Goal: Check status

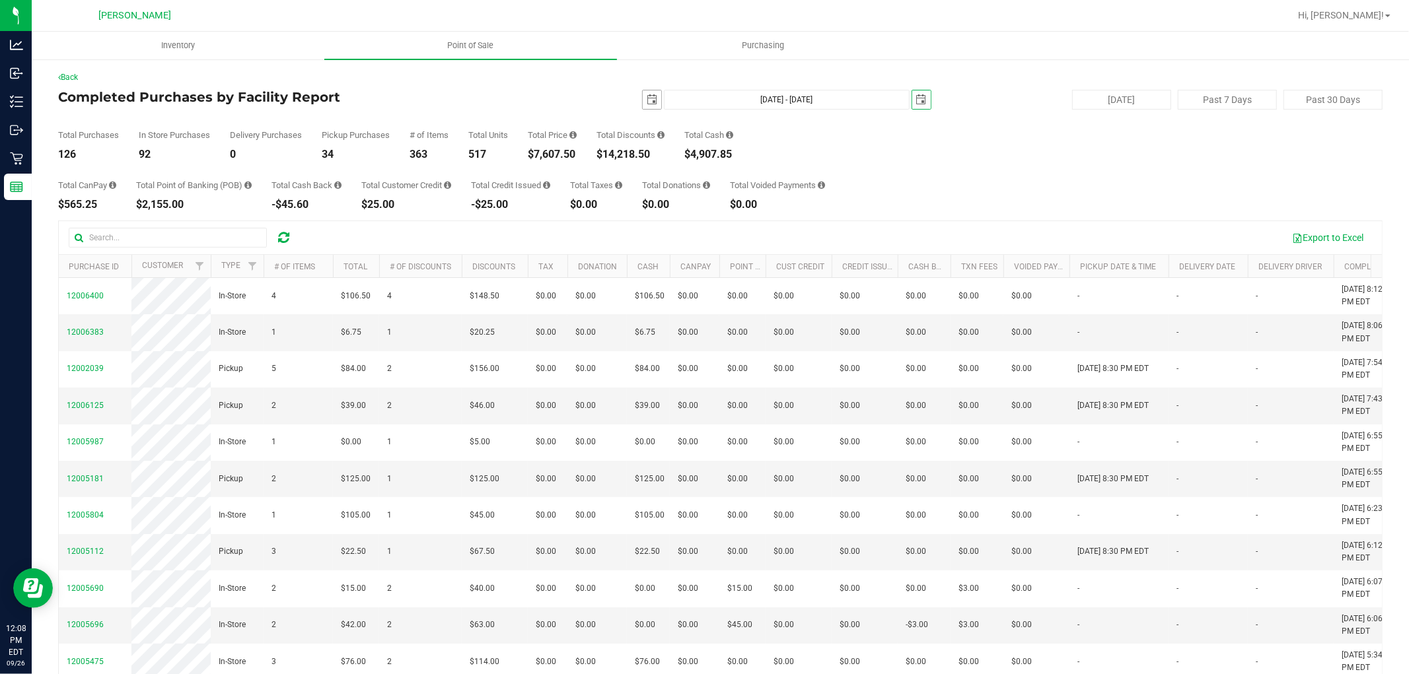
click at [647, 97] on span "select" at bounding box center [652, 99] width 11 height 11
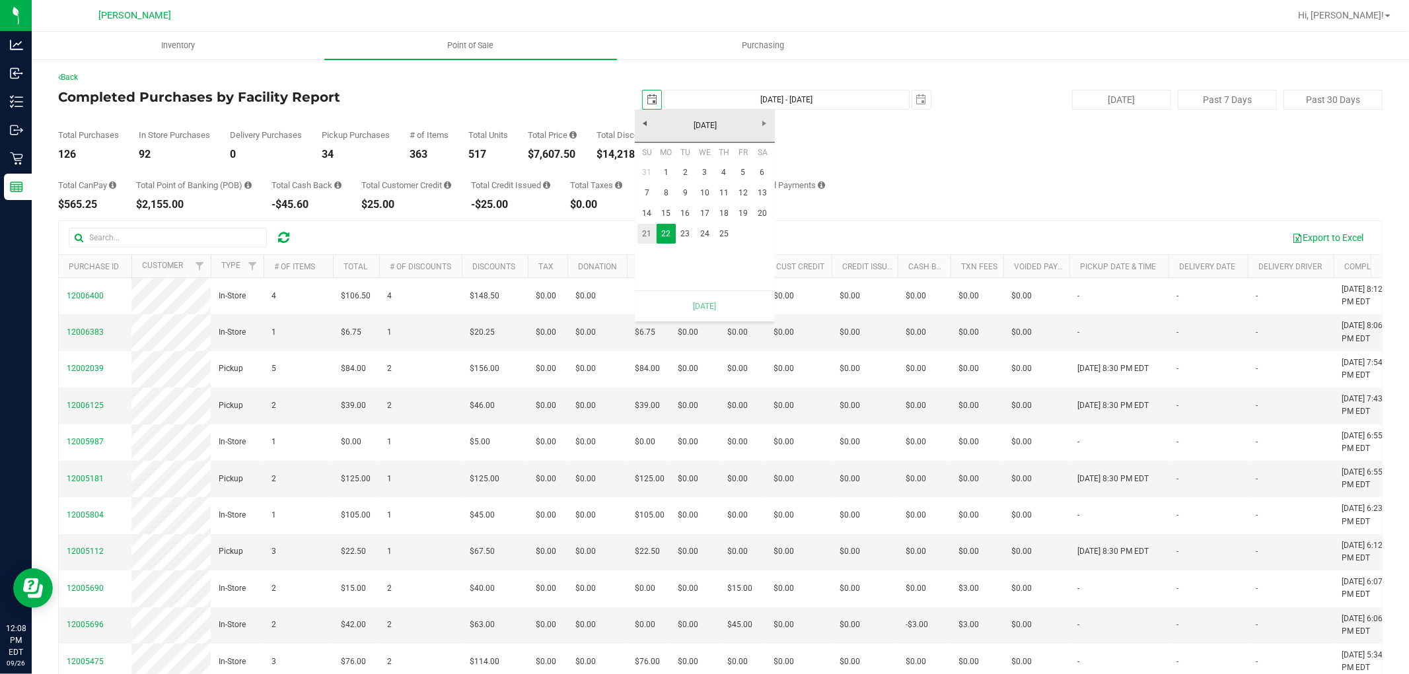
scroll to position [0, 33]
click at [721, 238] on link "25" at bounding box center [723, 234] width 19 height 20
type input "[DATE]"
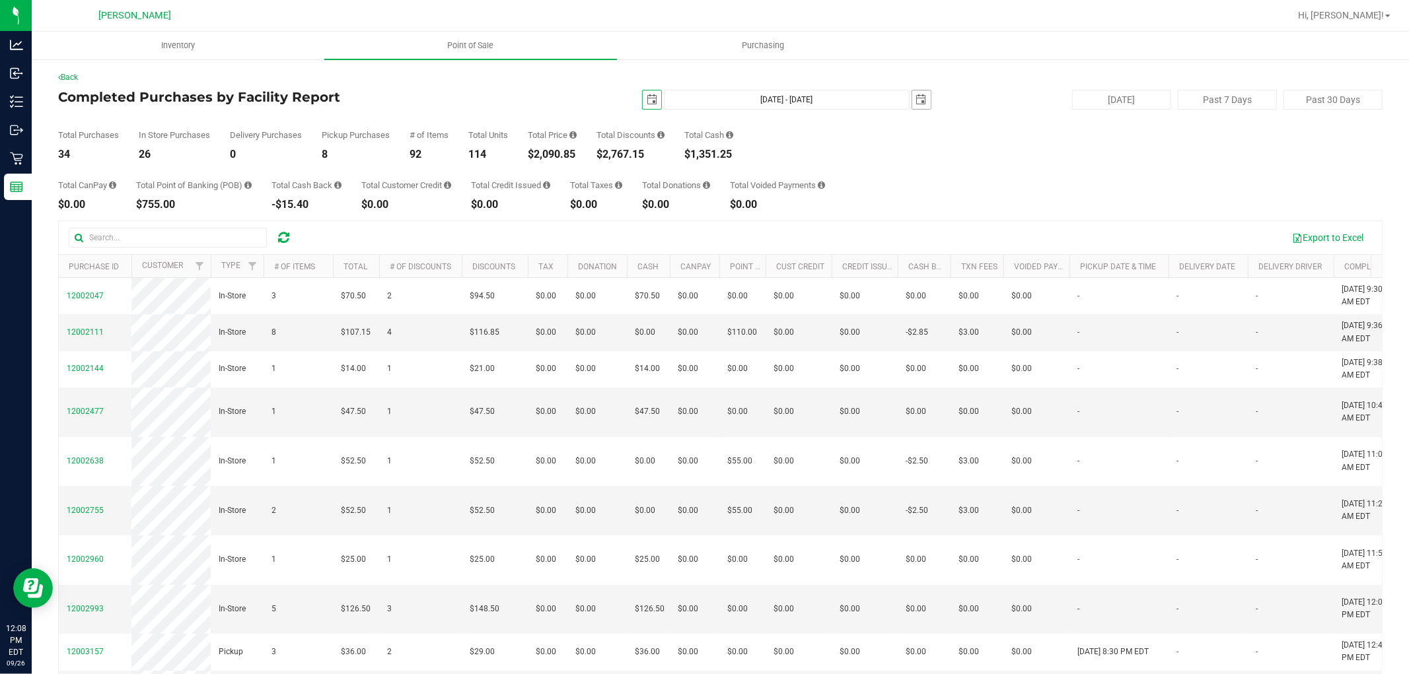
click at [916, 96] on span "select" at bounding box center [921, 99] width 11 height 11
drag, startPoint x: 1005, startPoint y: 222, endPoint x: 991, endPoint y: 210, distance: 18.3
click at [1005, 223] on link "26" at bounding box center [1012, 231] width 19 height 20
type input "[DATE] - [DATE]"
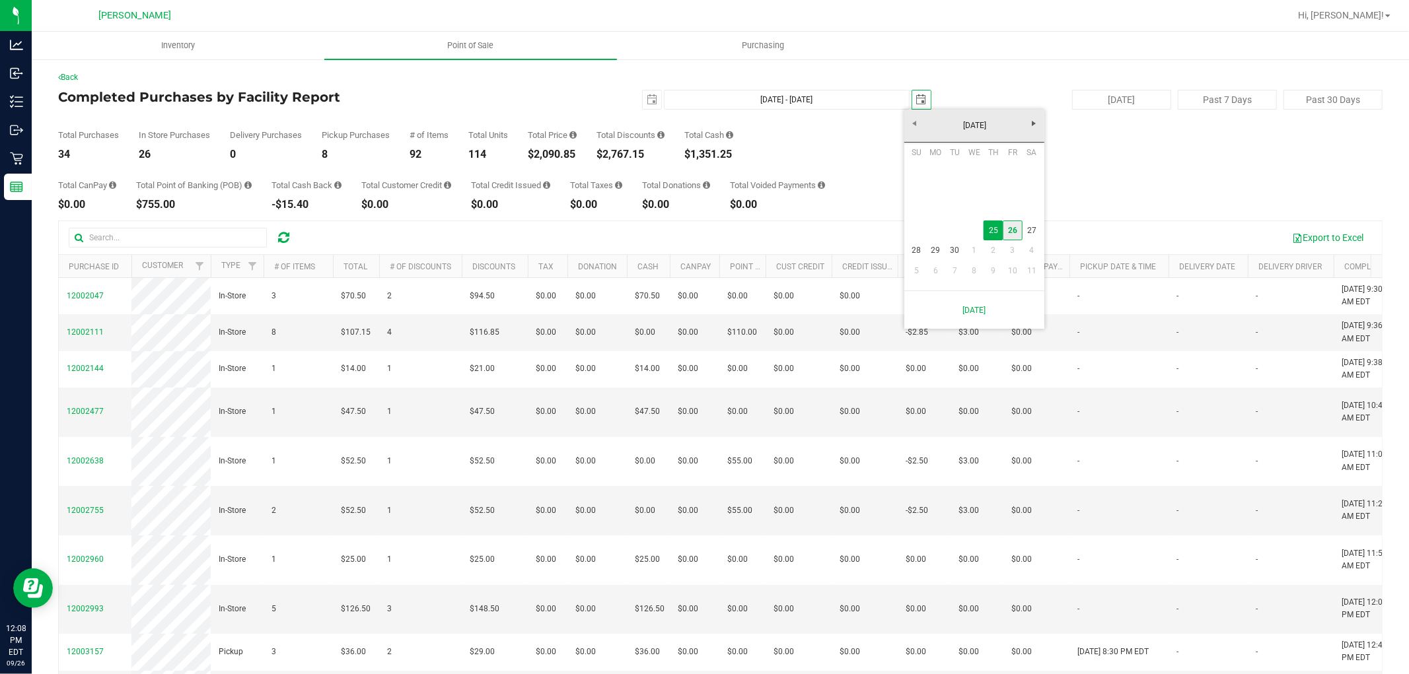
type input "[DATE]"
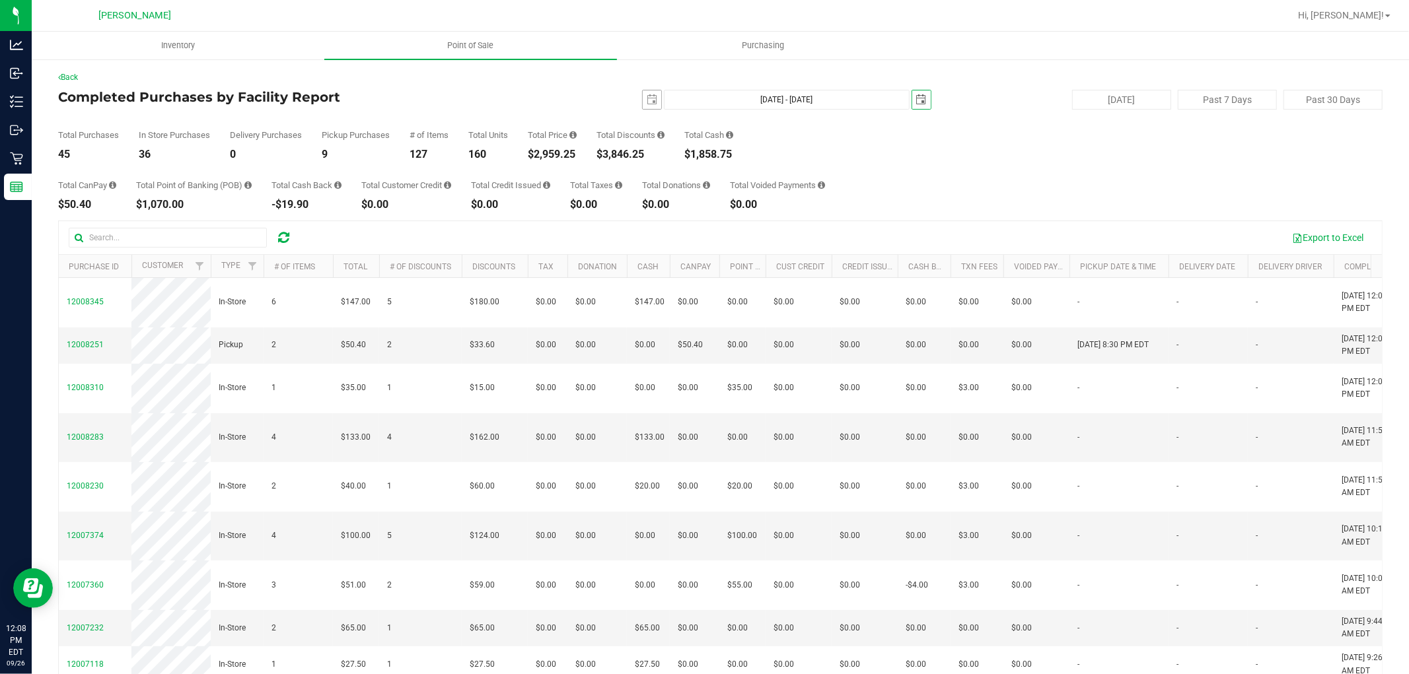
click at [651, 96] on div "[DATE] [DATE] - [DATE] [DATE]" at bounding box center [714, 100] width 451 height 20
click at [650, 96] on span "select" at bounding box center [652, 99] width 18 height 18
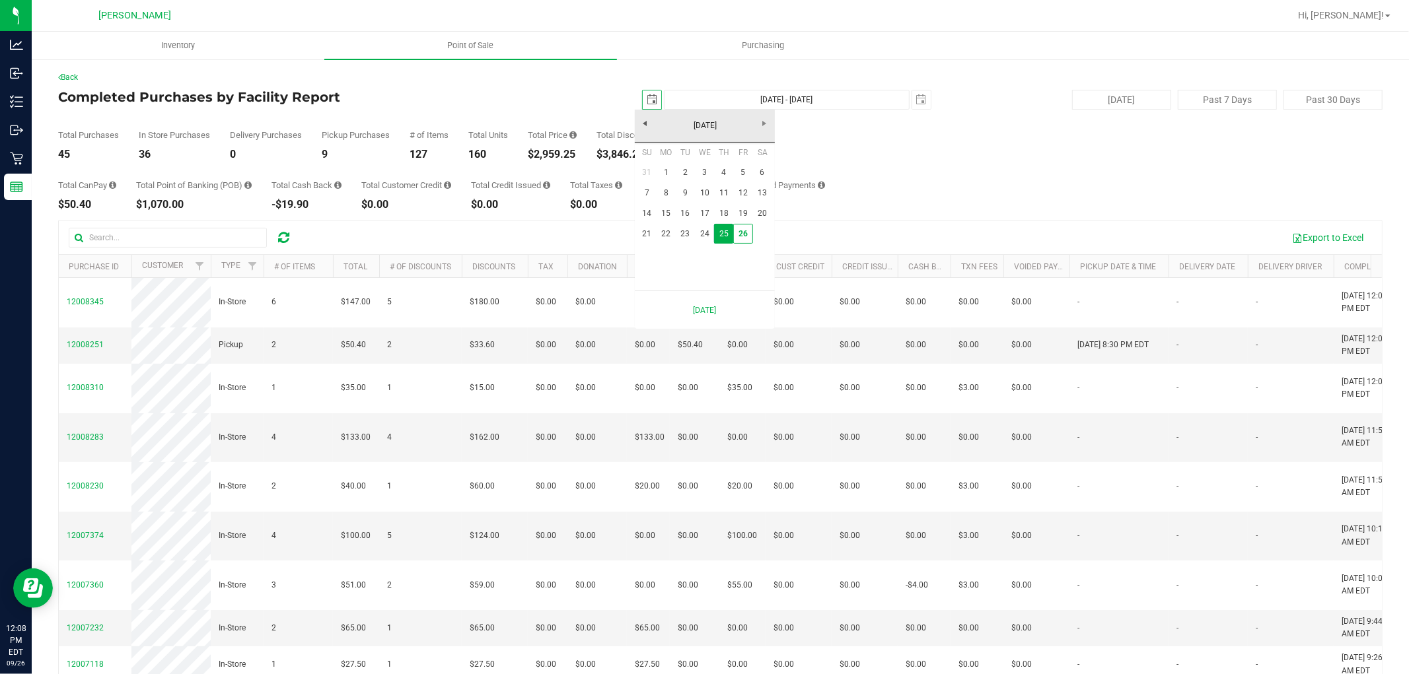
scroll to position [0, 33]
click at [736, 227] on link "26" at bounding box center [742, 234] width 19 height 20
type input "[DATE] - [DATE]"
type input "[DATE]"
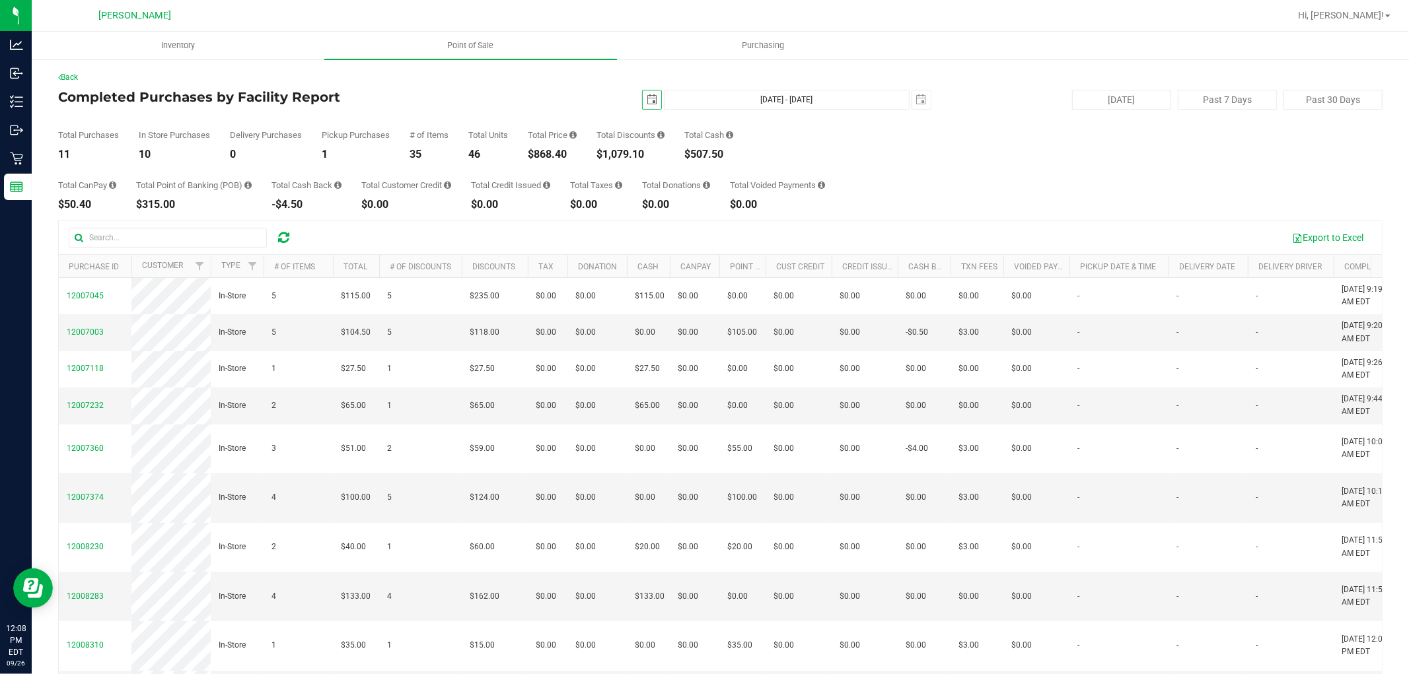
click at [1014, 186] on div "Total CanPay $50.40 Total Point of Banking (POB) $315.00 Total Cash Back -$4.50…" at bounding box center [720, 185] width 1324 height 50
